Goal: Task Accomplishment & Management: Manage account settings

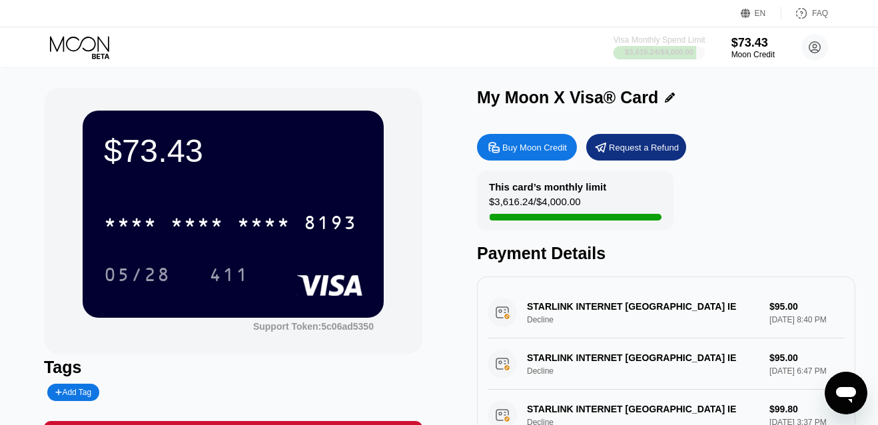
click at [683, 43] on div "Visa Monthly Spend Limit" at bounding box center [660, 39] width 92 height 9
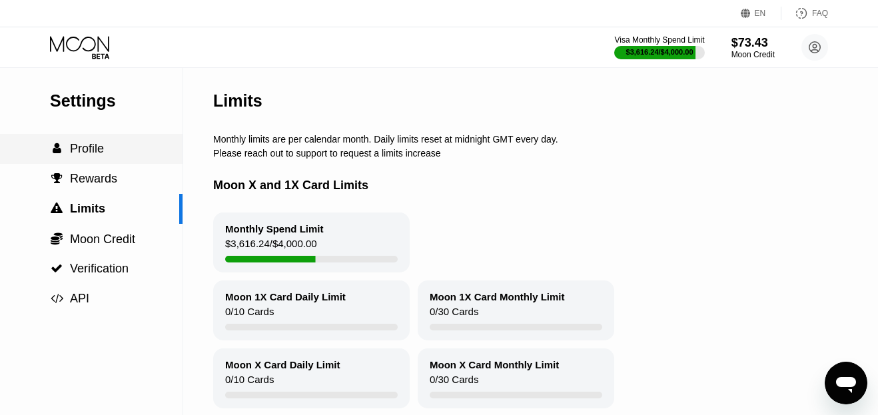
click at [140, 157] on div " Profile" at bounding box center [91, 149] width 183 height 30
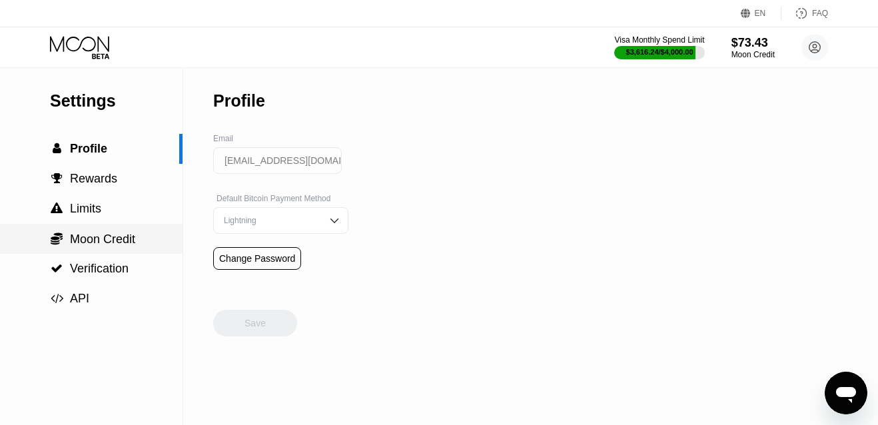
click at [115, 239] on span "Moon Credit" at bounding box center [102, 239] width 65 height 13
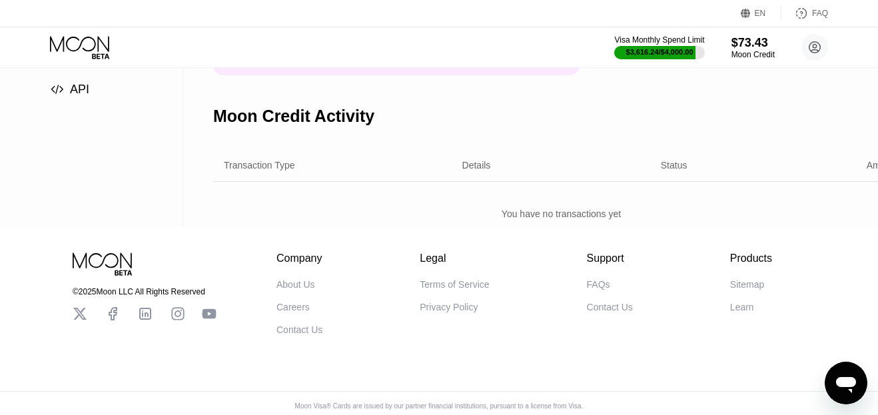
scroll to position [215, 0]
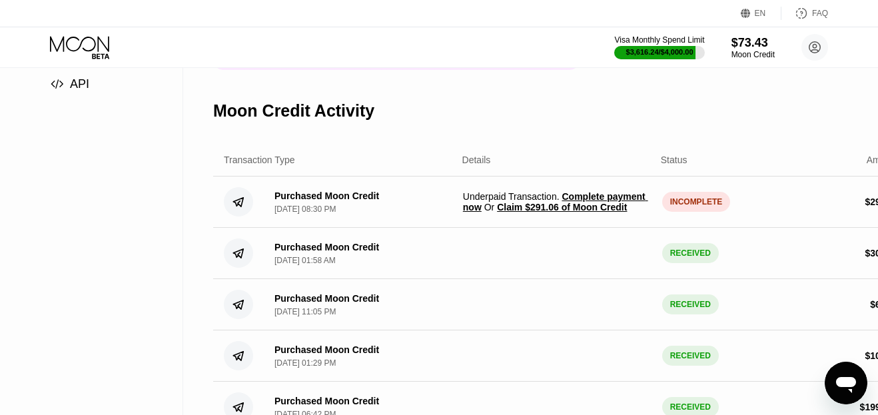
click at [569, 204] on span "Claim $291.06 of Moon Credit" at bounding box center [562, 207] width 130 height 11
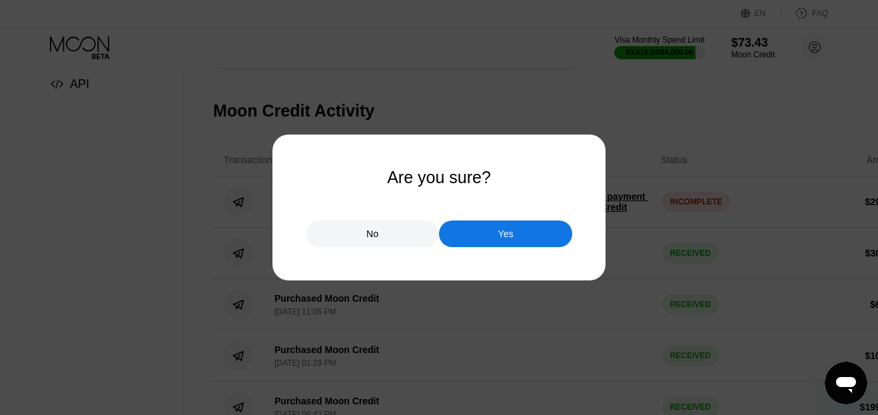
click at [533, 230] on div "Yes" at bounding box center [505, 234] width 133 height 27
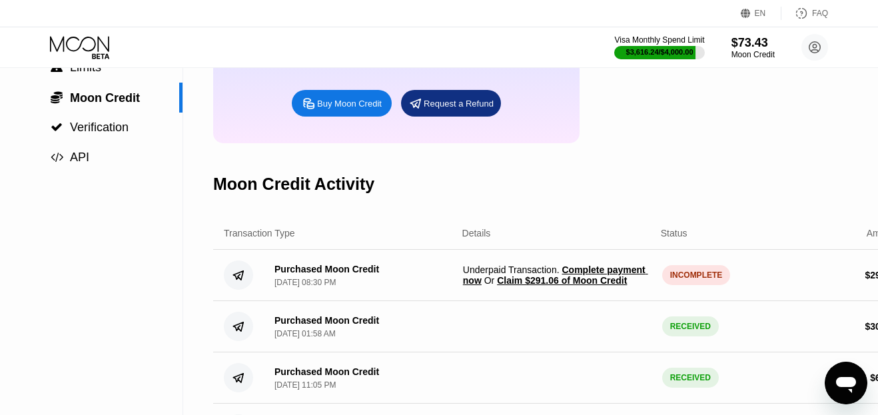
scroll to position [135, 0]
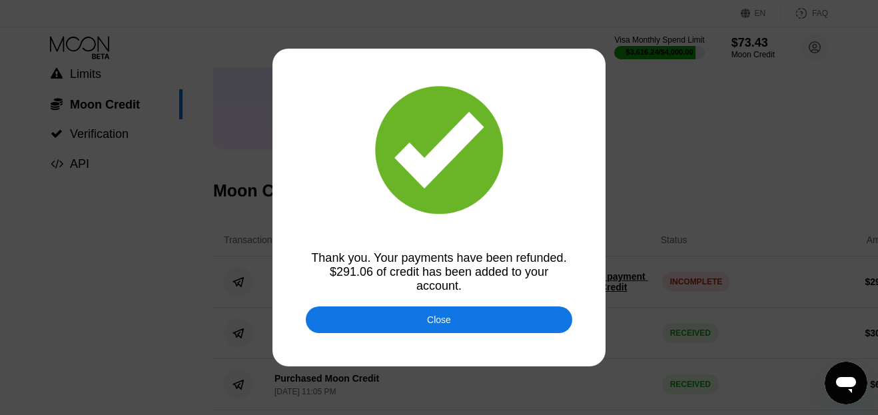
click at [414, 316] on div "Close" at bounding box center [439, 319] width 266 height 27
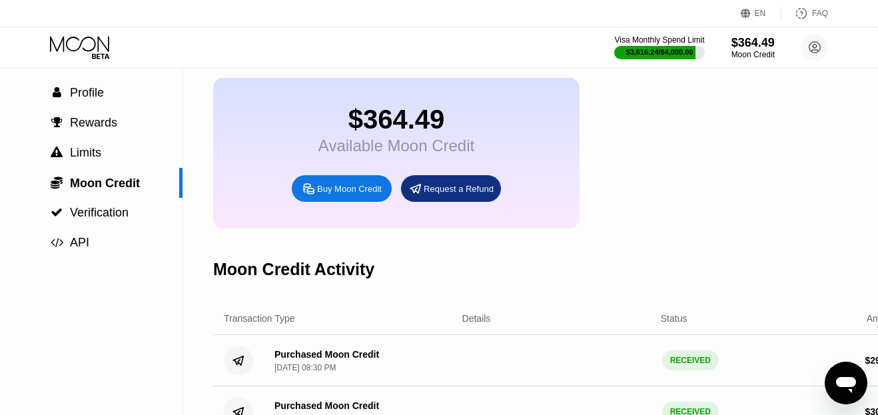
scroll to position [0, 0]
